Goal: Task Accomplishment & Management: Use online tool/utility

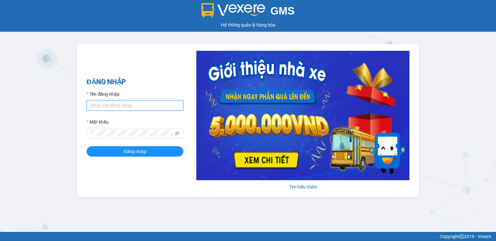
click at [118, 103] on input "Tên đăng nhập" at bounding box center [135, 105] width 97 height 10
type input "vinhquang.tienoanh"
click at [170, 182] on div "ĐĂNG NHẬP Tên đăng nhập vinhquang.tienoanh Mật khẩu Đăng nhập Tìm hiểu thêm" at bounding box center [248, 120] width 343 height 153
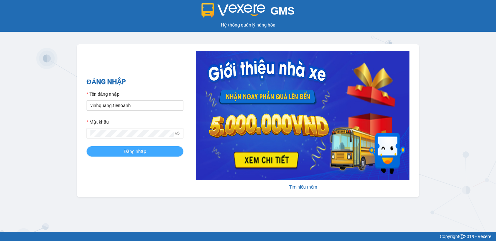
click at [149, 153] on button "Đăng nhập" at bounding box center [135, 151] width 97 height 10
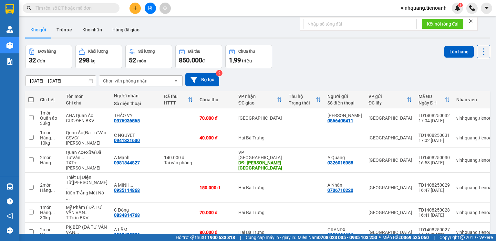
click at [472, 21] on icon "close" at bounding box center [471, 21] width 5 height 5
